Goal: Check status: Check status

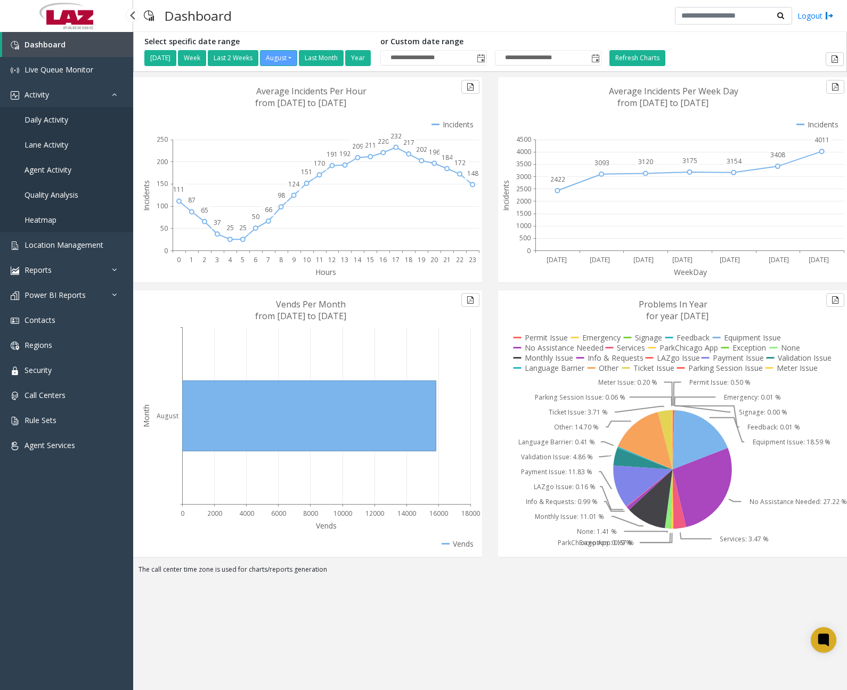
click at [71, 123] on link "Daily Activity" at bounding box center [66, 119] width 133 height 25
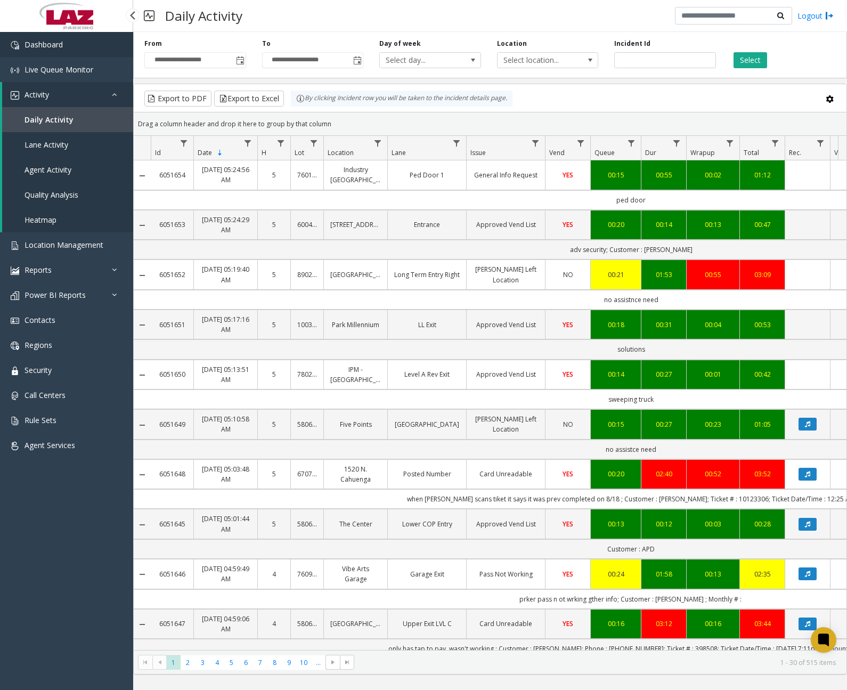
click at [94, 55] on link "Dashboard" at bounding box center [66, 44] width 133 height 25
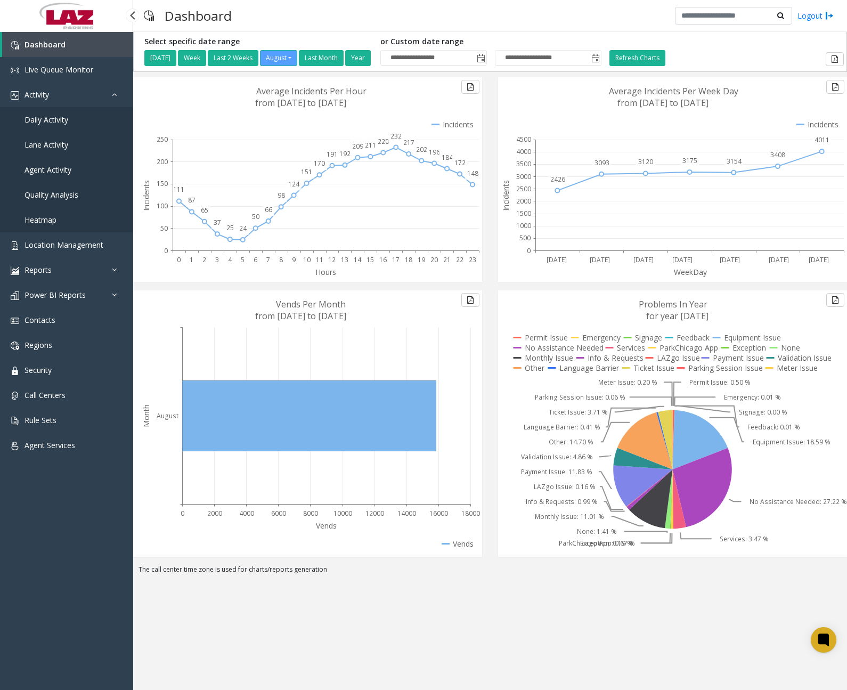
click at [62, 116] on span "Daily Activity" at bounding box center [47, 120] width 44 height 10
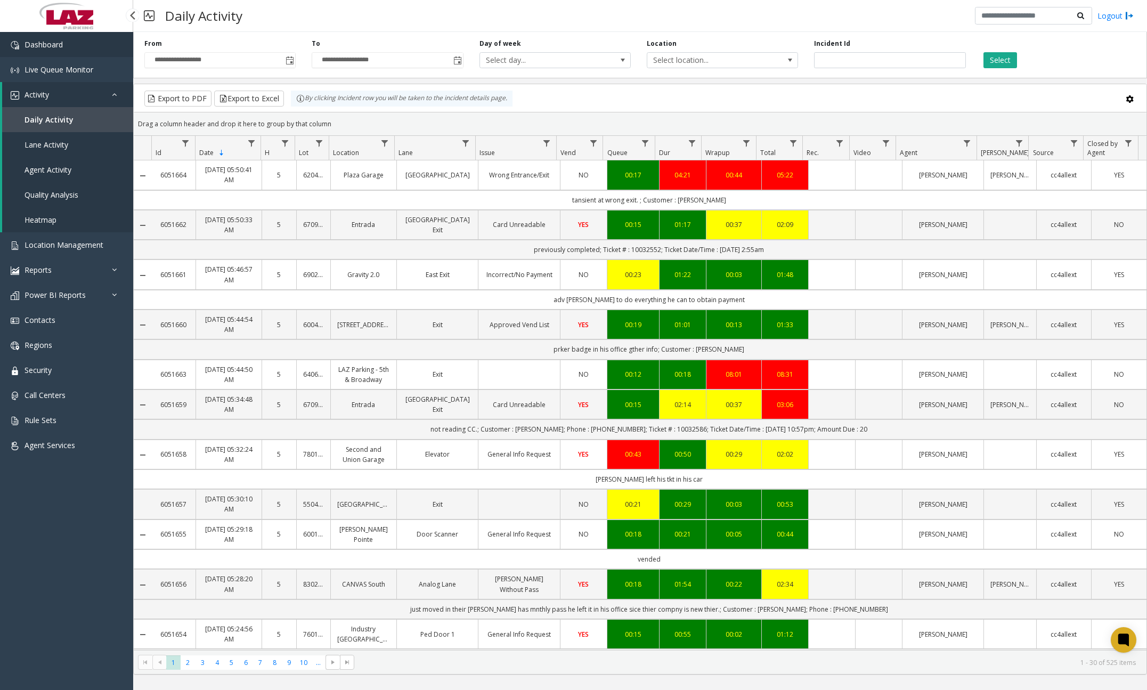
click at [94, 50] on link "Dashboard" at bounding box center [66, 44] width 133 height 25
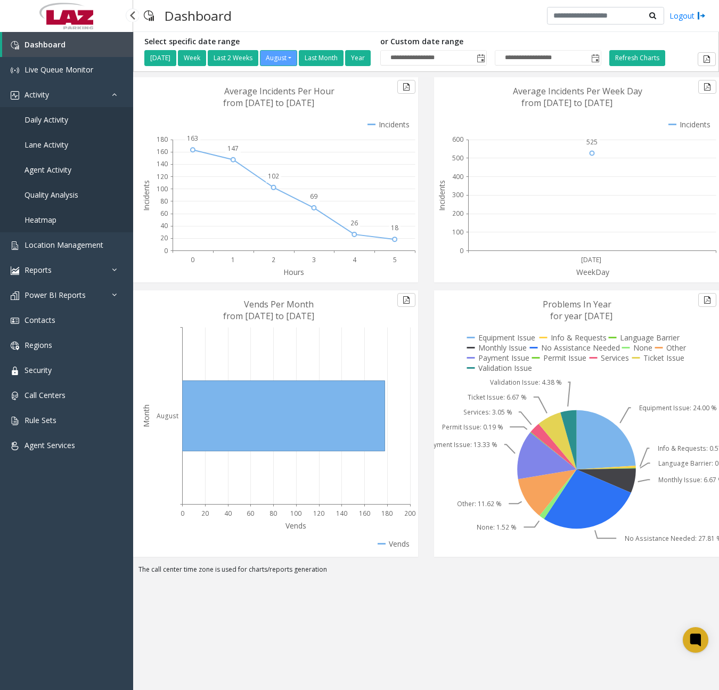
click at [56, 121] on span "Daily Activity" at bounding box center [47, 120] width 44 height 10
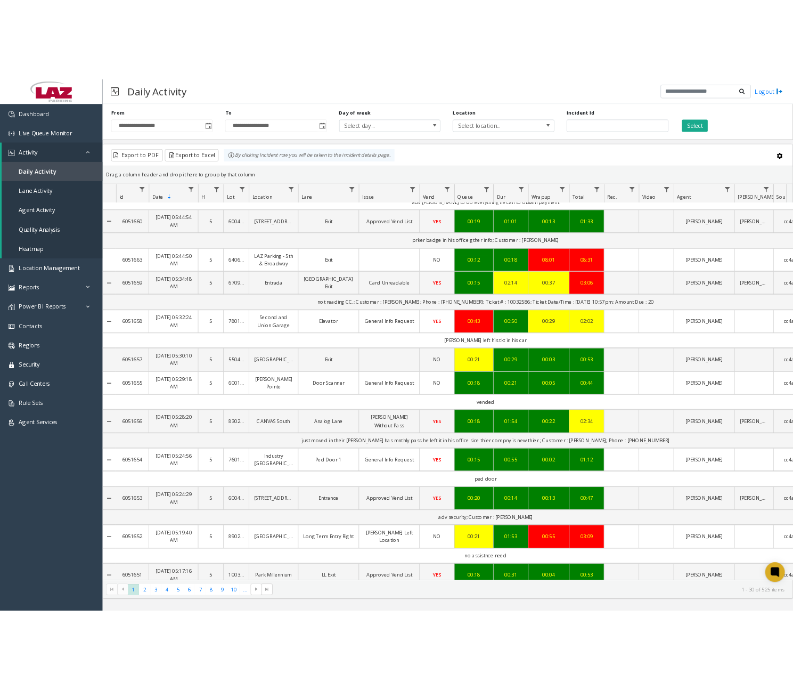
scroll to position [426, 0]
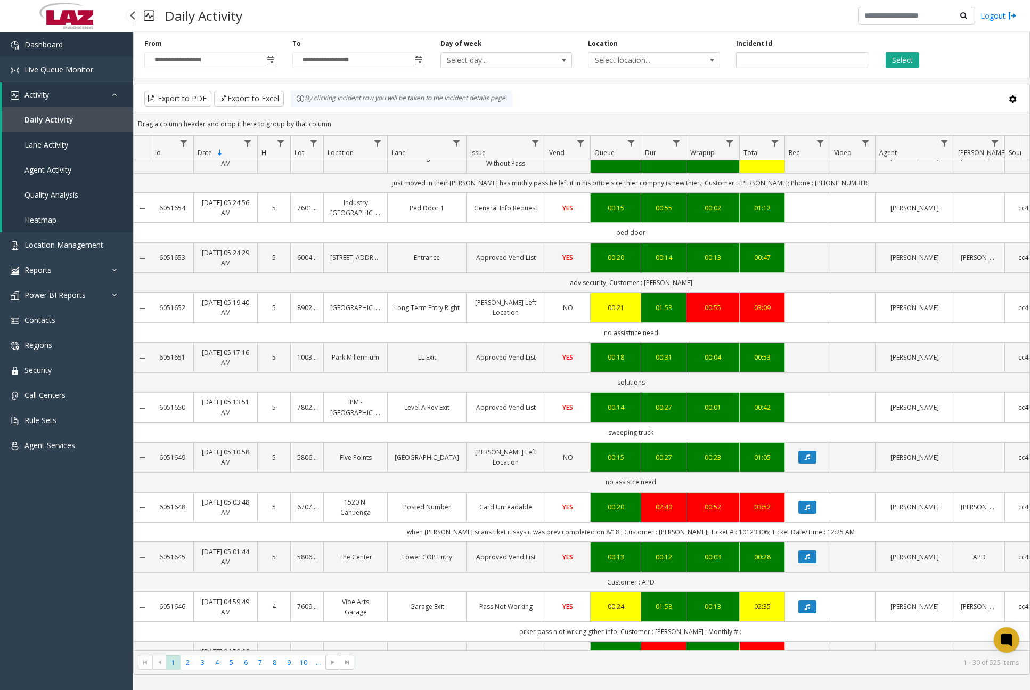
click at [70, 45] on link "Dashboard" at bounding box center [66, 44] width 133 height 25
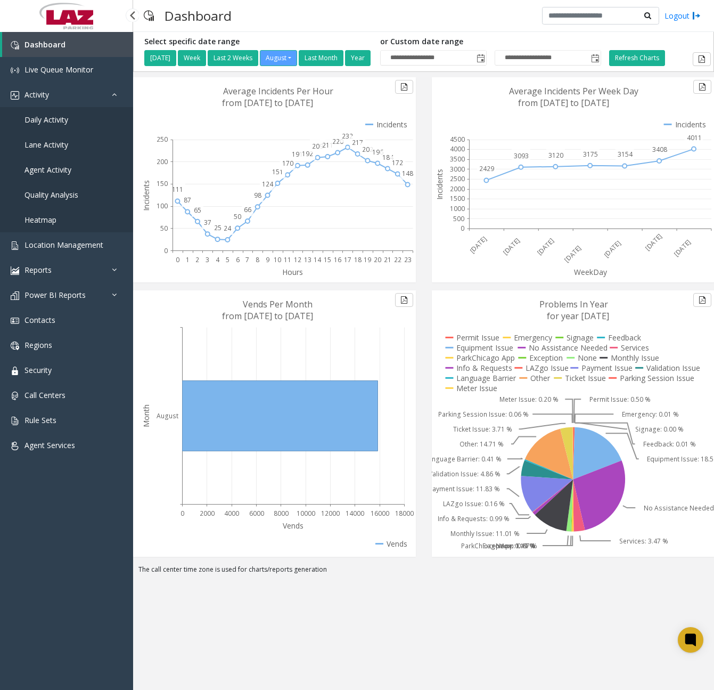
click at [68, 123] on link "Daily Activity" at bounding box center [66, 119] width 133 height 25
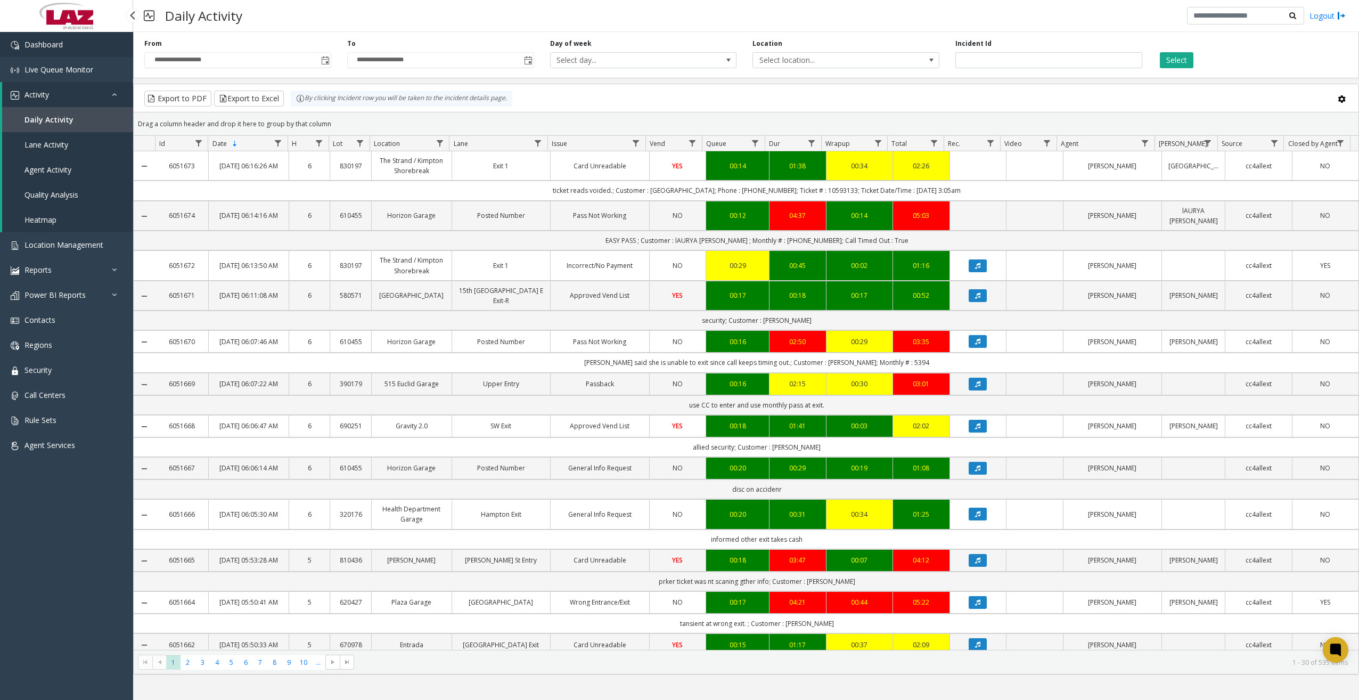
click at [71, 50] on link "Dashboard" at bounding box center [66, 44] width 133 height 25
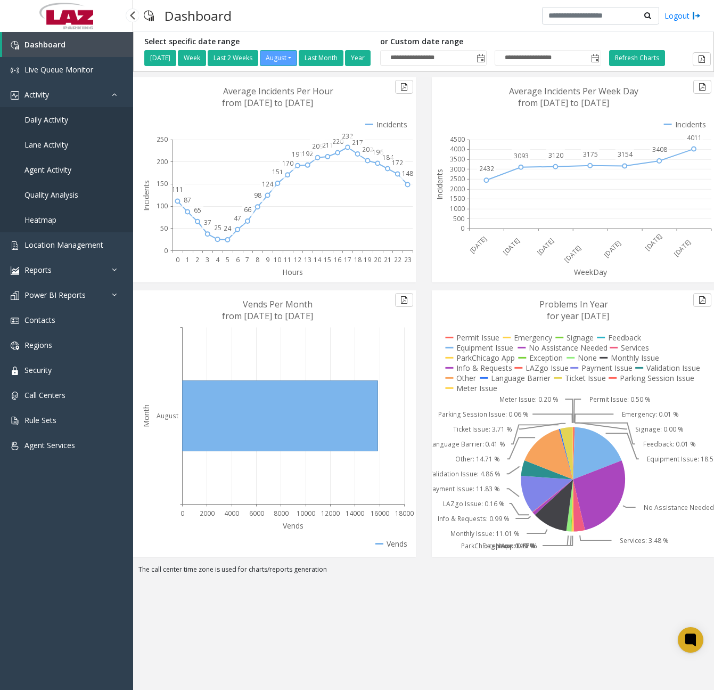
click at [64, 119] on span "Daily Activity" at bounding box center [47, 120] width 44 height 10
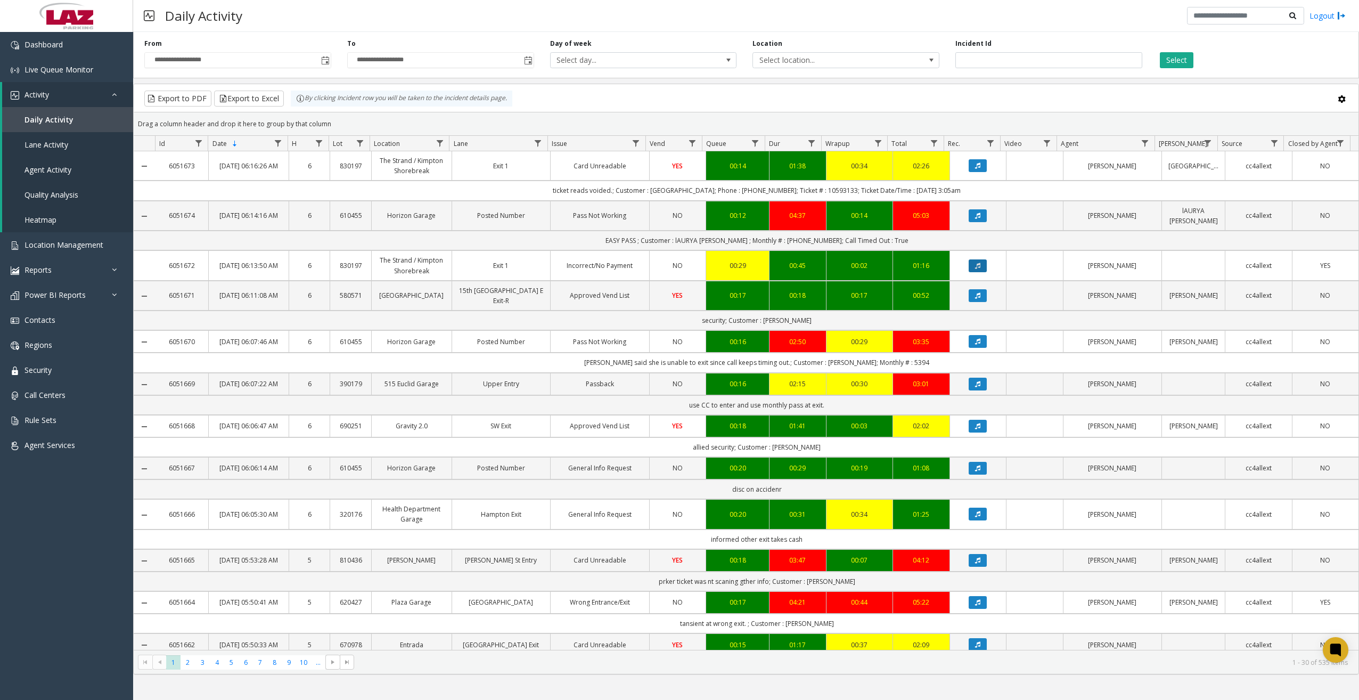
click at [846, 268] on button "Data table" at bounding box center [978, 265] width 18 height 13
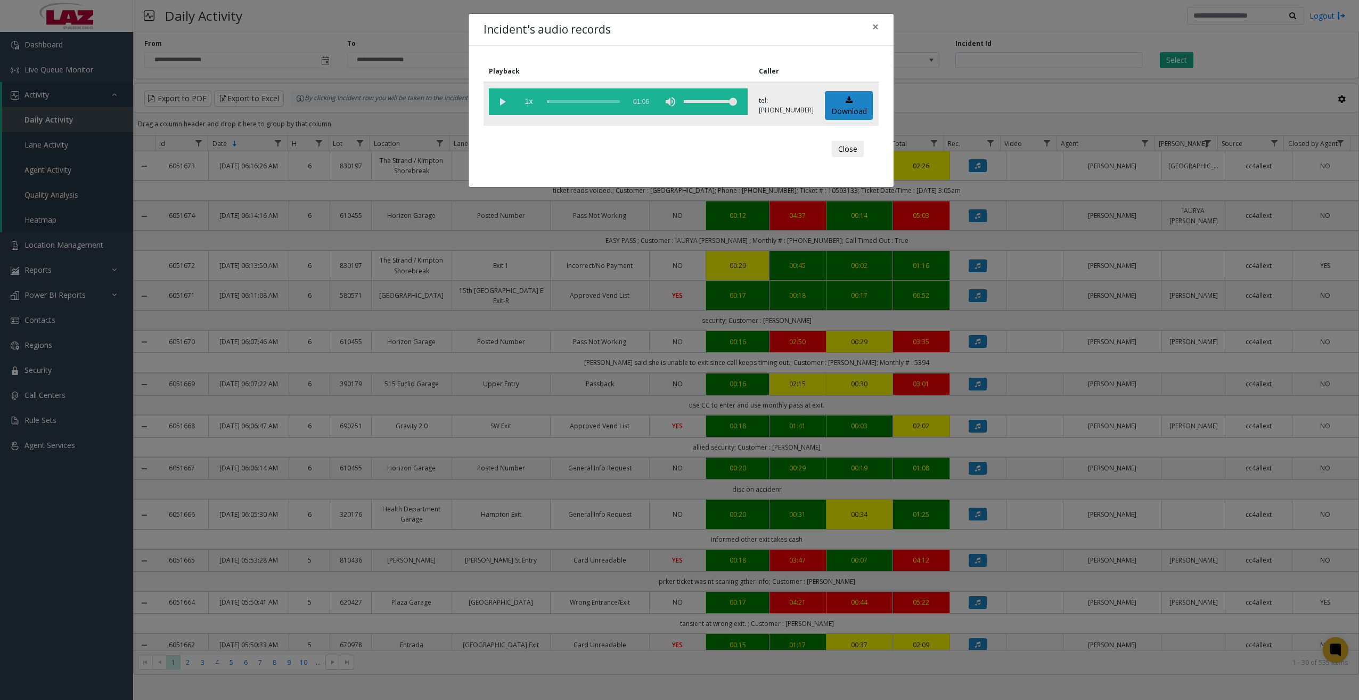
click at [502, 101] on vg-play-pause at bounding box center [502, 101] width 27 height 27
click at [553, 101] on div "scrub bar" at bounding box center [584, 101] width 72 height 27
click at [558, 101] on div "scrub bar" at bounding box center [584, 101] width 72 height 27
click at [562, 101] on div "scrub bar" at bounding box center [584, 101] width 72 height 27
click at [566, 101] on div "scrub bar" at bounding box center [584, 101] width 72 height 27
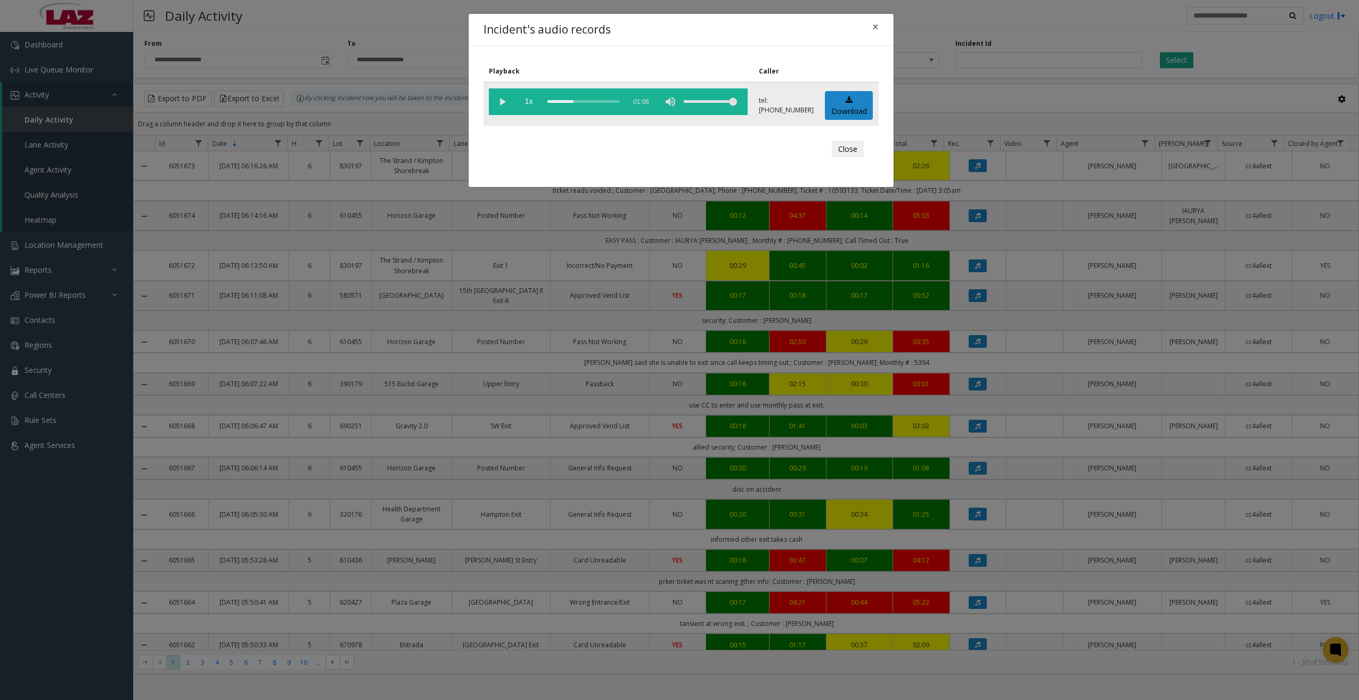
click at [575, 101] on div "scrub bar" at bounding box center [584, 101] width 72 height 27
click at [846, 29] on span "×" at bounding box center [876, 26] width 6 height 15
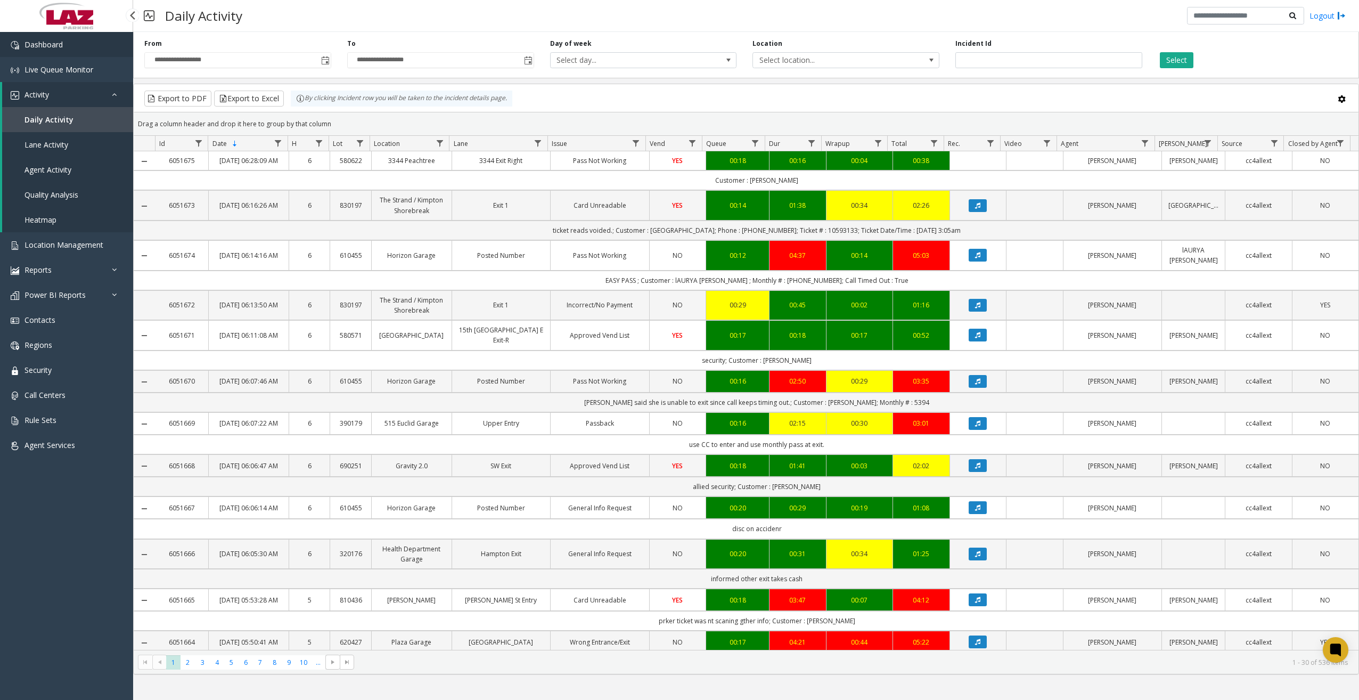
click at [82, 47] on link "Dashboard" at bounding box center [66, 44] width 133 height 25
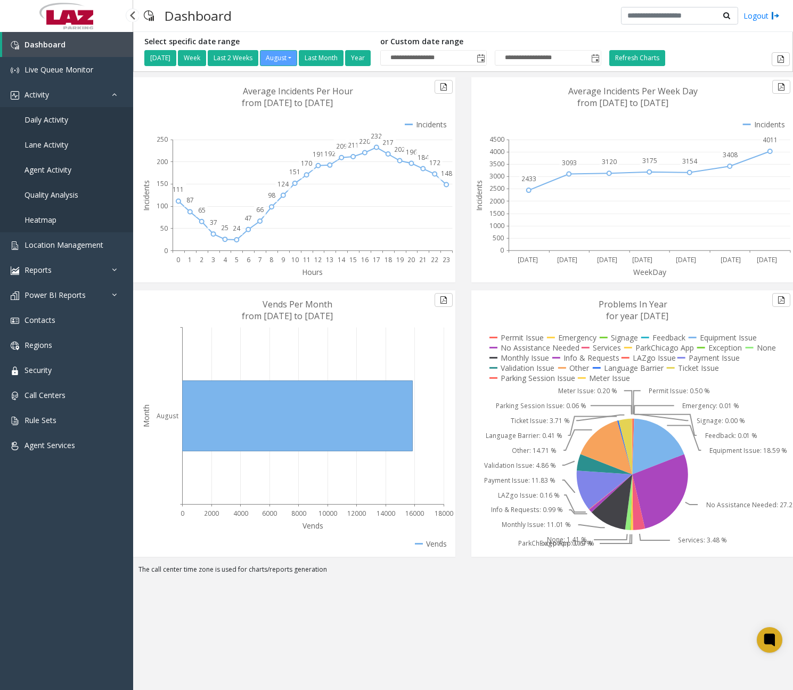
click at [68, 123] on span "Daily Activity" at bounding box center [47, 120] width 44 height 10
